Goal: Task Accomplishment & Management: Use online tool/utility

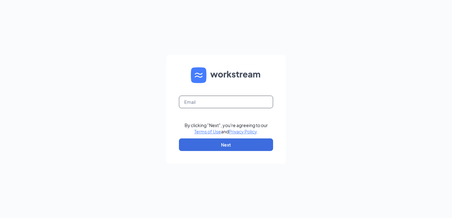
click at [218, 95] on input "text" at bounding box center [226, 101] width 94 height 13
type input "umair77ahmed@gmail.com"
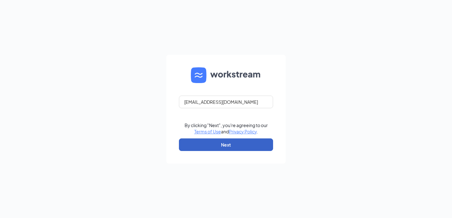
click at [220, 144] on button "Next" at bounding box center [226, 144] width 94 height 13
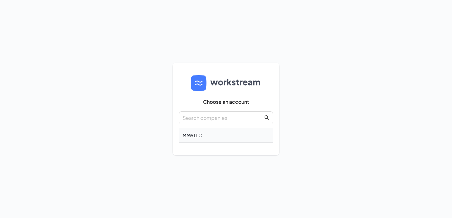
click at [225, 136] on div "MAW LLC" at bounding box center [226, 135] width 94 height 15
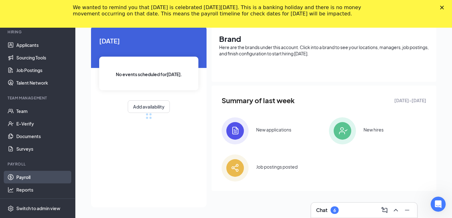
scroll to position [47, 0]
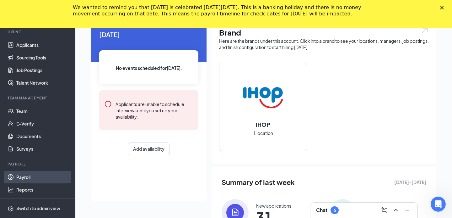
click at [24, 174] on link "Payroll" at bounding box center [43, 177] width 54 height 13
